Goal: Task Accomplishment & Management: Manage account settings

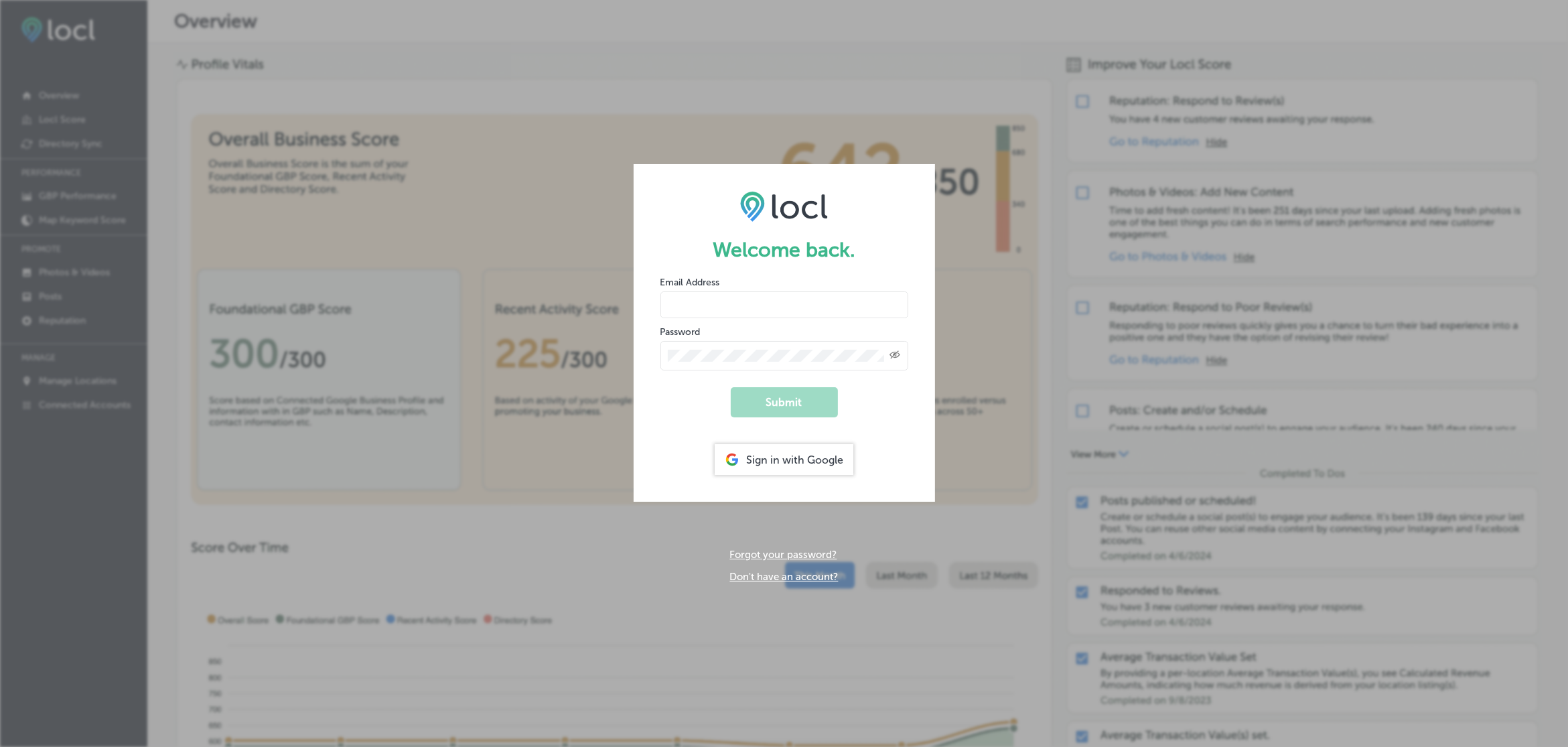
click at [778, 453] on div "Sign in with Google" at bounding box center [783, 459] width 138 height 31
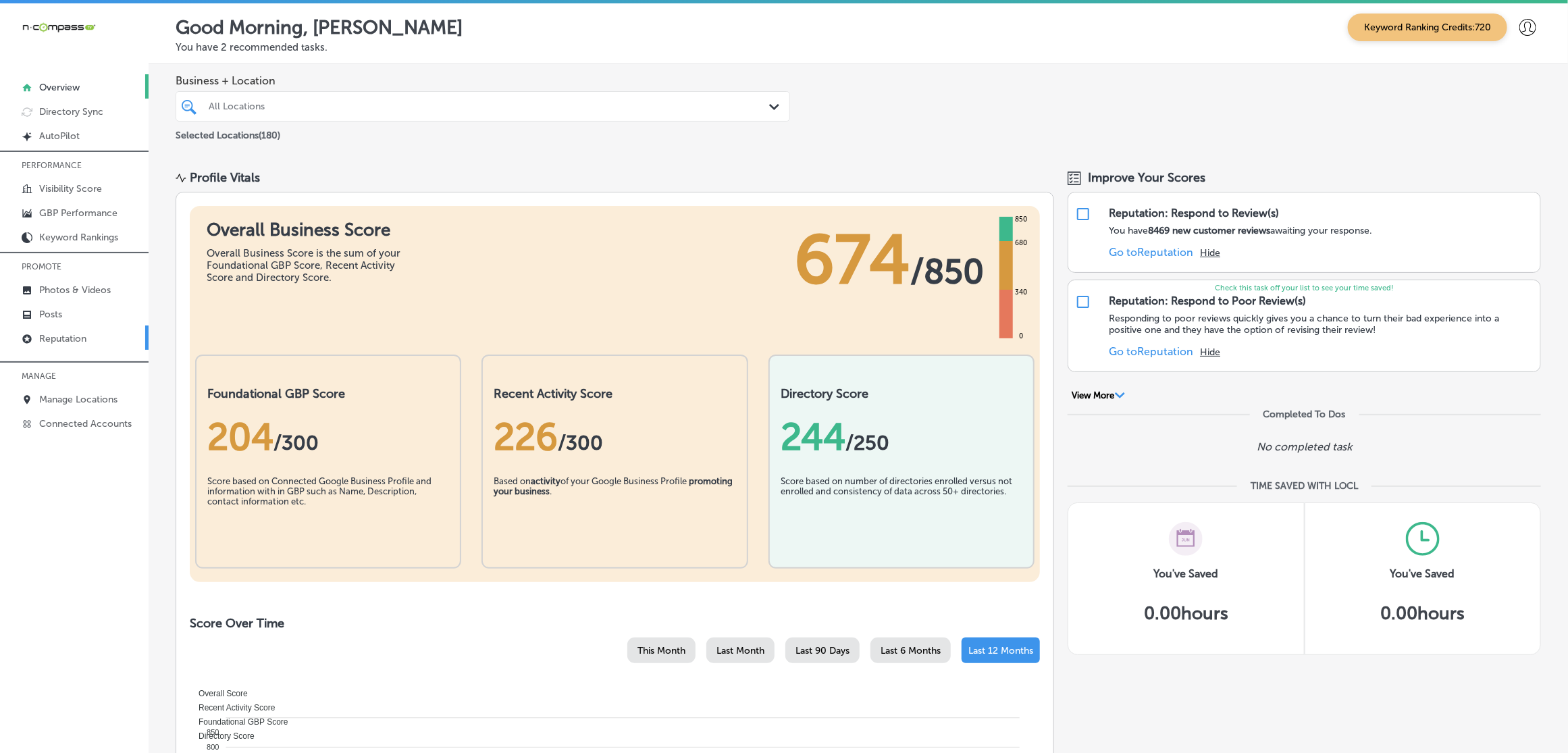
click at [98, 346] on link "Reputation" at bounding box center [74, 338] width 148 height 25
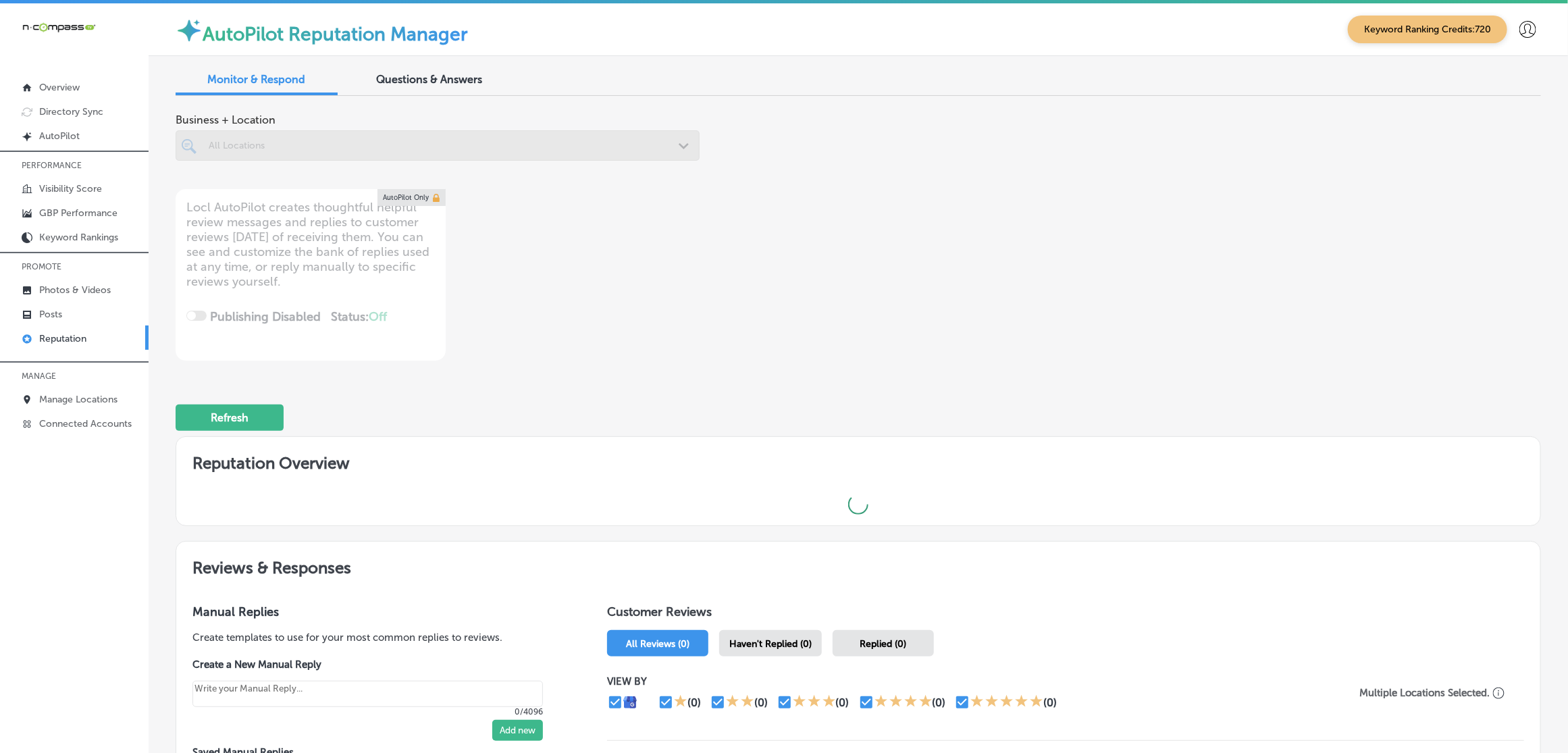
click at [352, 156] on div at bounding box center [438, 145] width 524 height 30
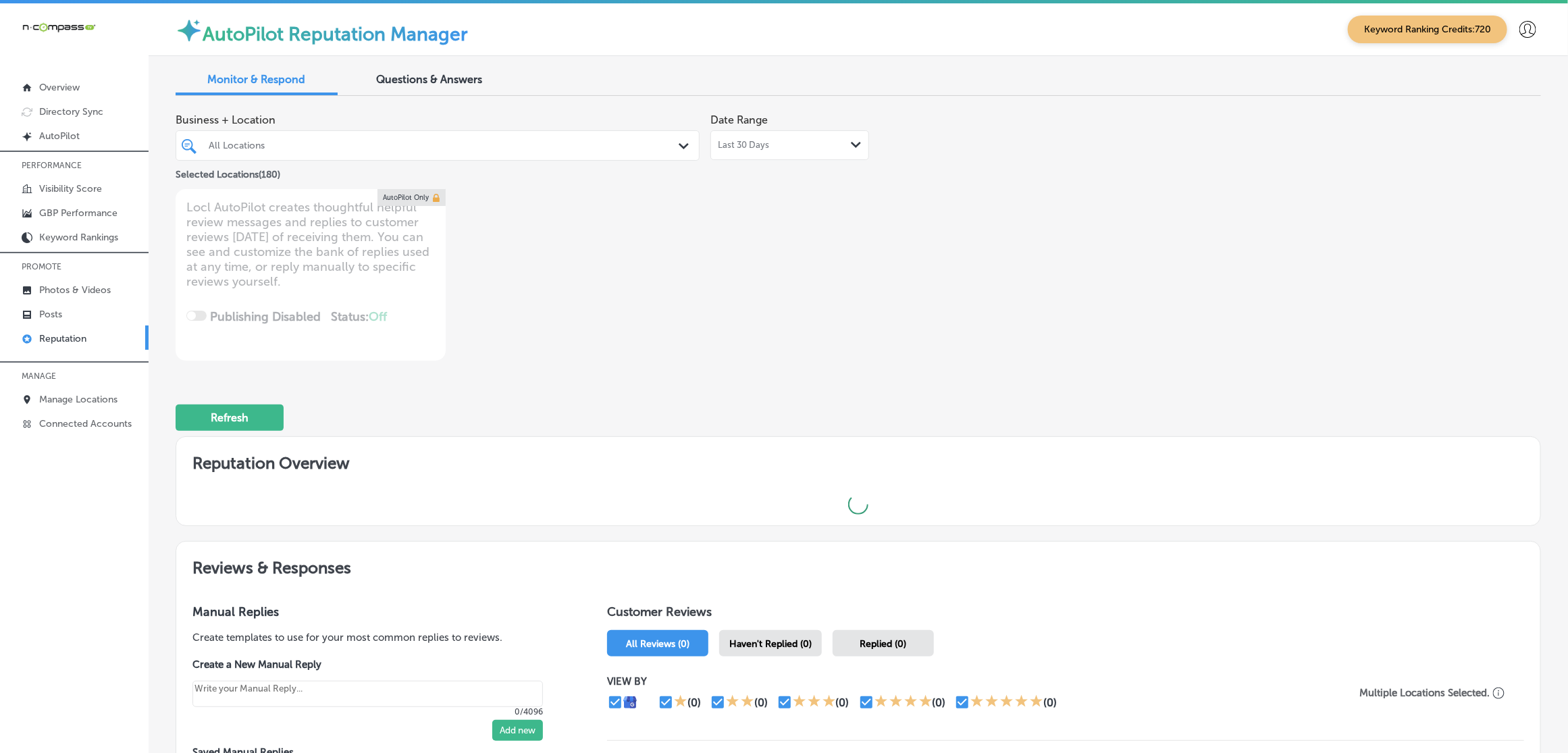
click at [368, 140] on div "All Locations" at bounding box center [445, 145] width 472 height 12
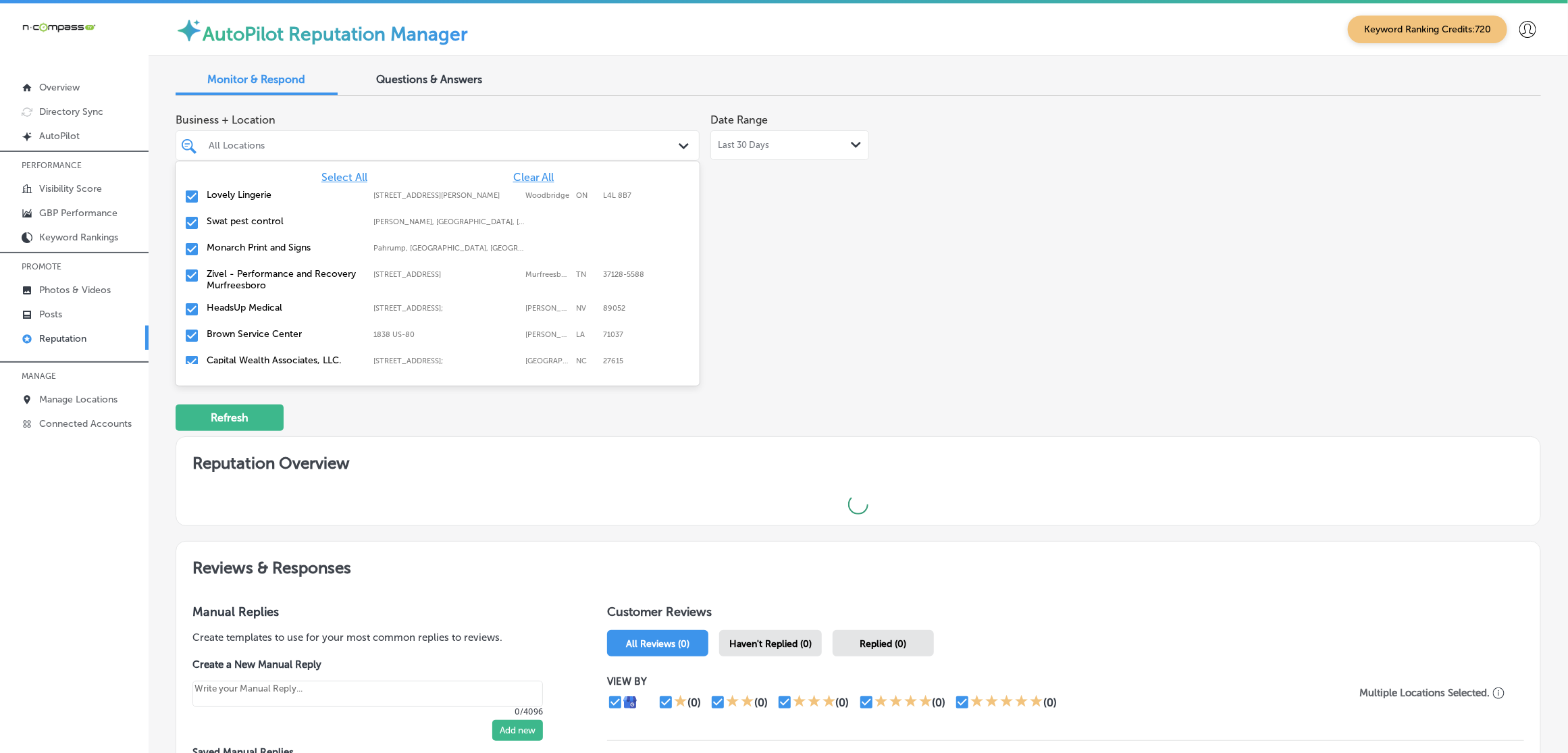
type textarea "x"
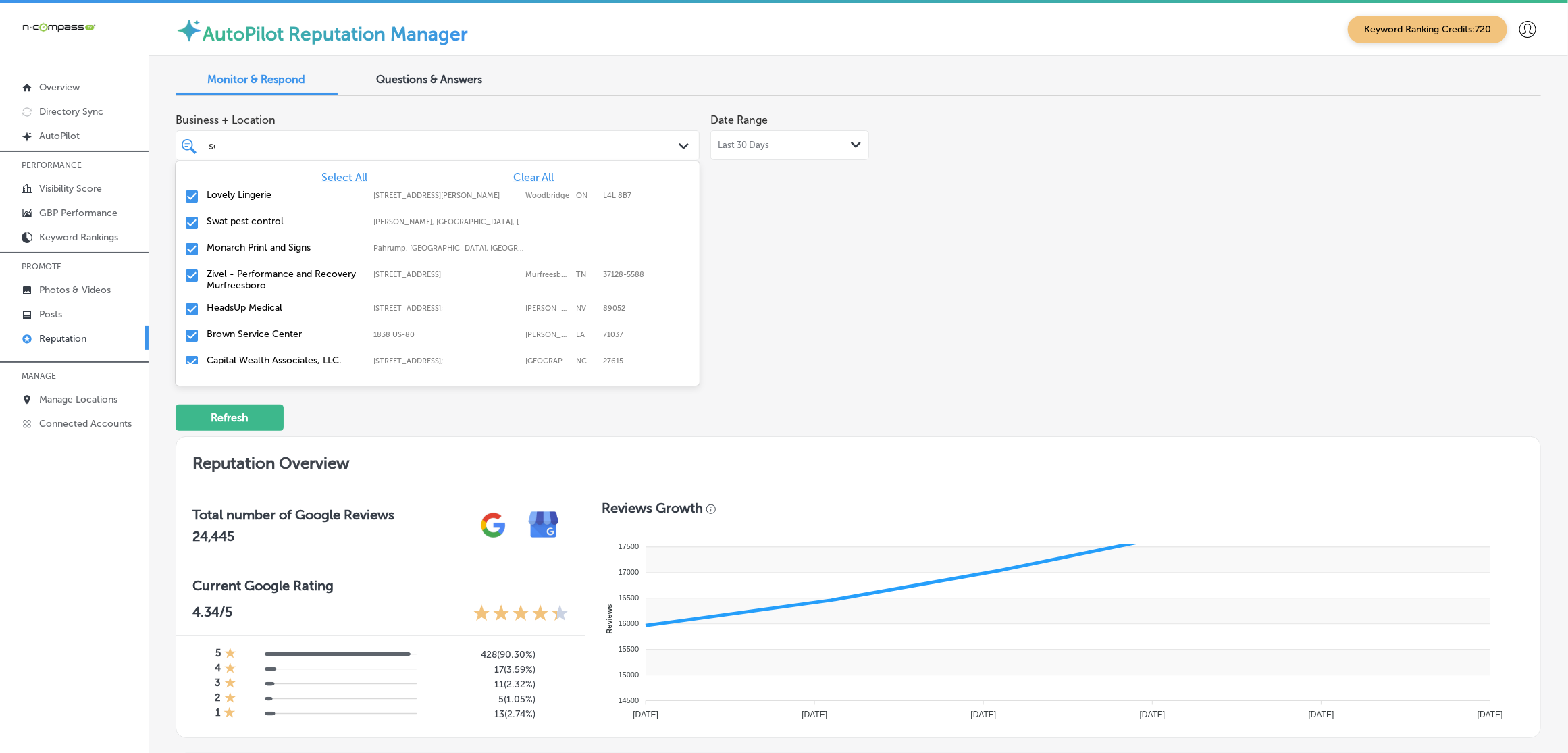
type input "ser"
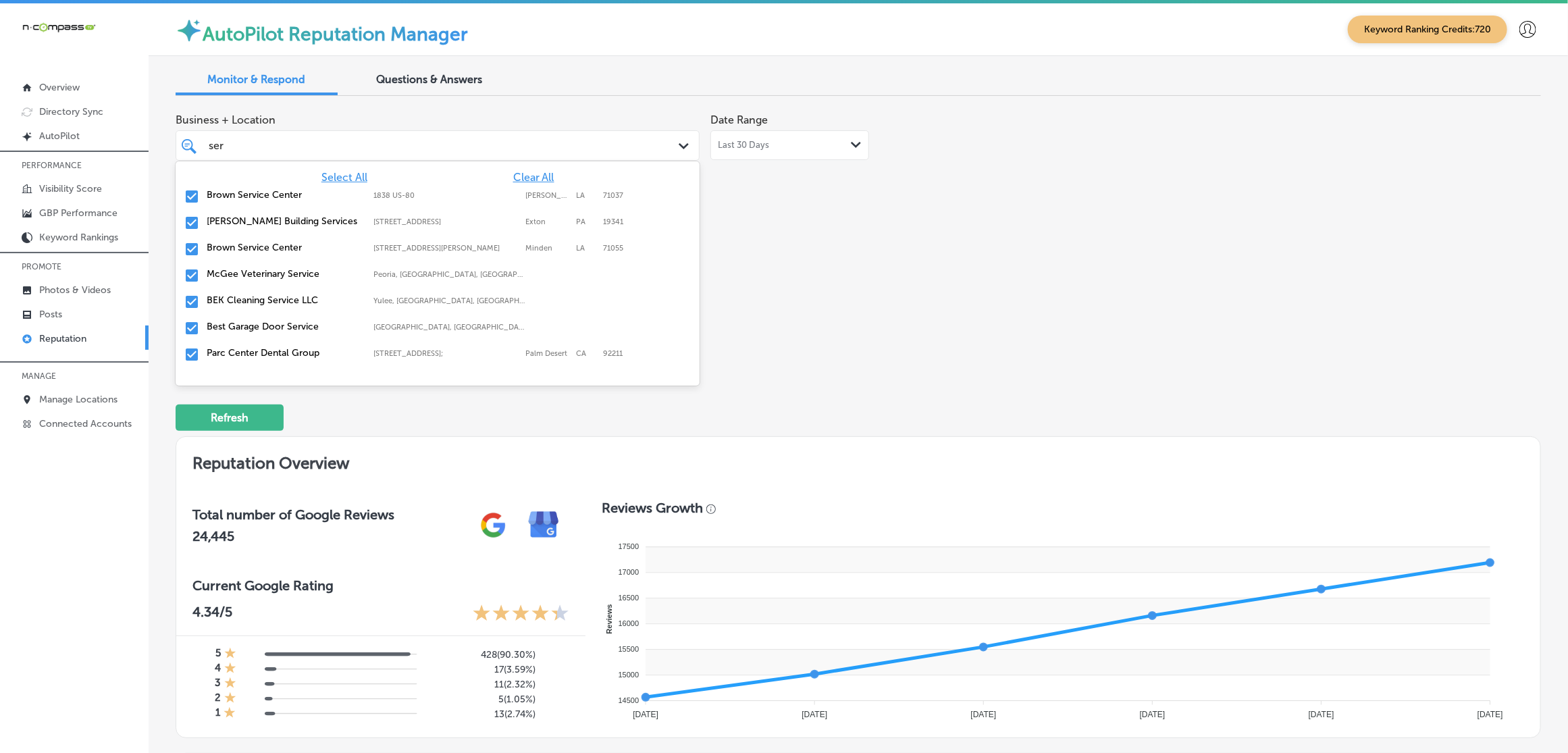
type textarea "x"
type input "sea"
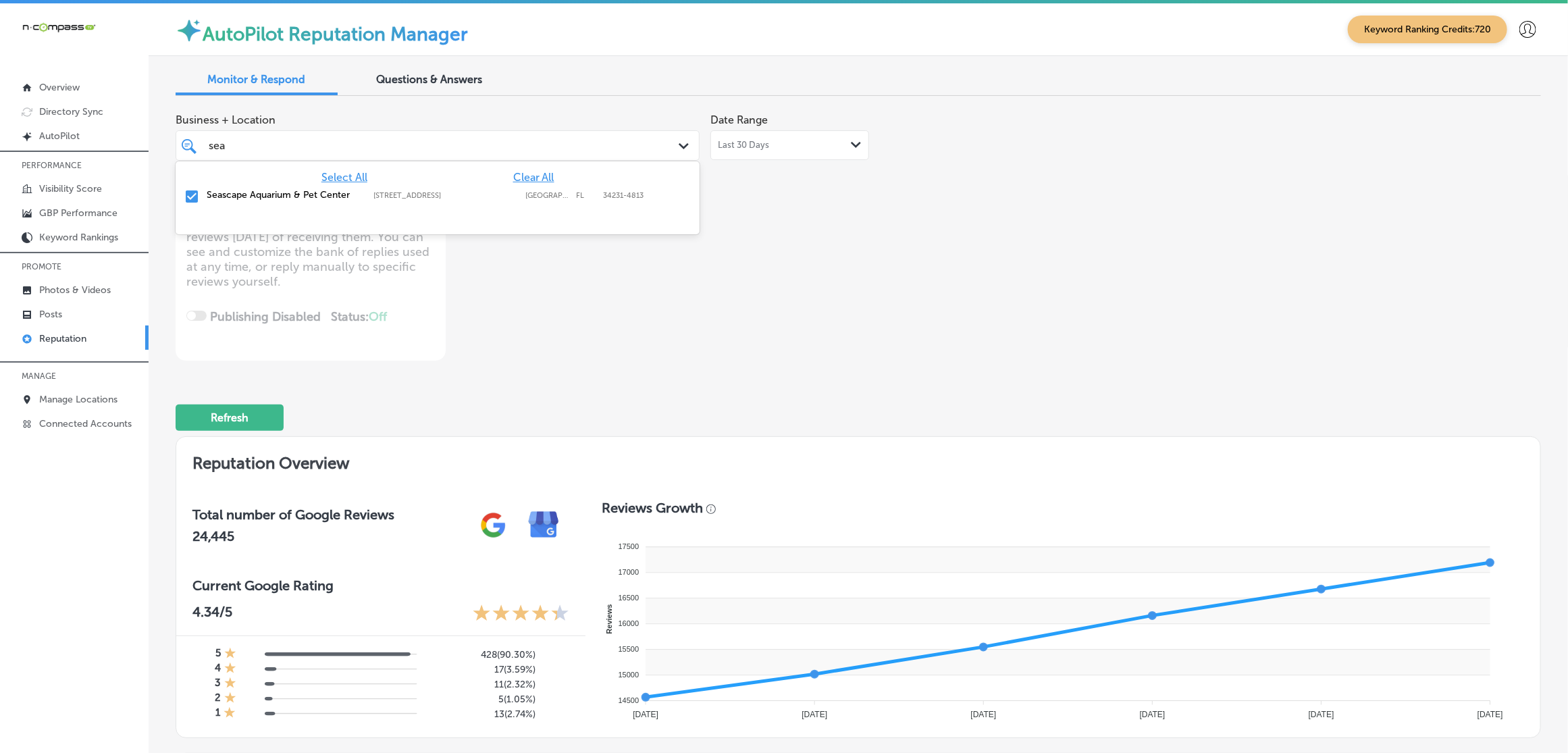
click at [529, 176] on span "Clear All" at bounding box center [534, 177] width 41 height 13
click at [477, 204] on div "[GEOGRAPHIC_DATA] [STREET_ADDRESS]-4813 [STREET_ADDRESS]" at bounding box center [438, 197] width 514 height 21
type textarea "x"
type input "sea"
click at [883, 216] on div "Business + Location option [STREET_ADDRESS]. option [STREET_ADDRESS]. 2 results…" at bounding box center [585, 234] width 819 height 254
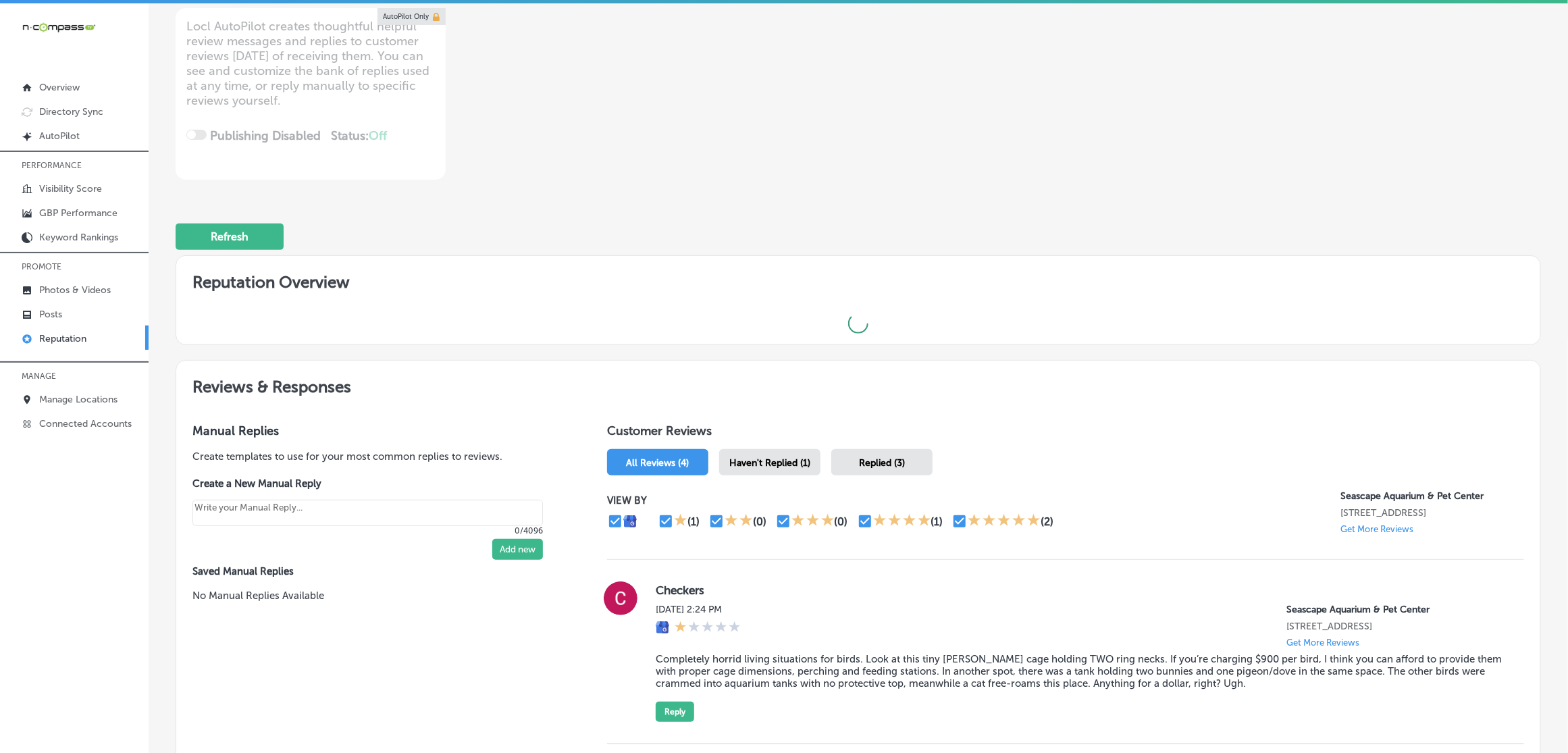
type textarea "x"
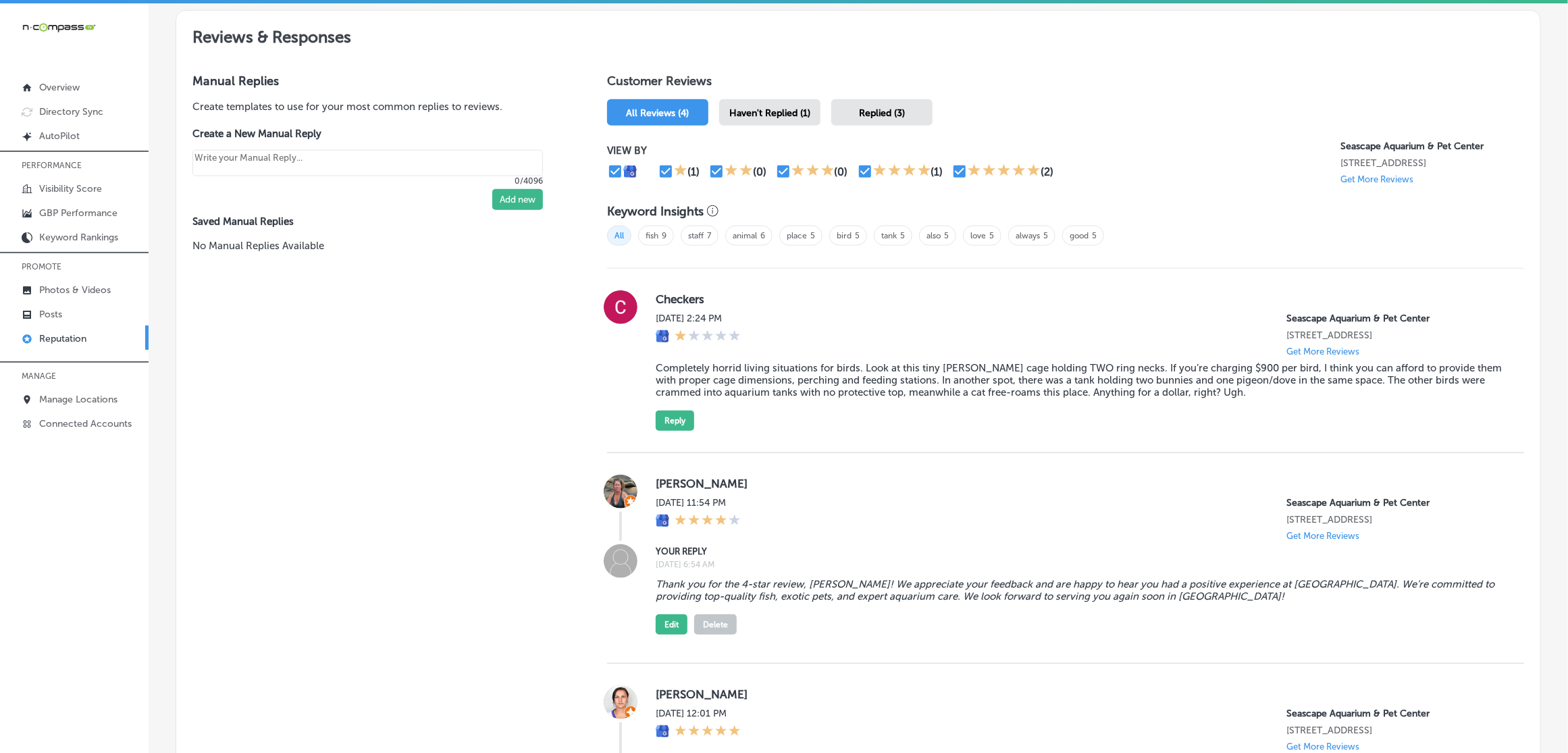
scroll to position [772, 0]
